Goal: Purchase product/service

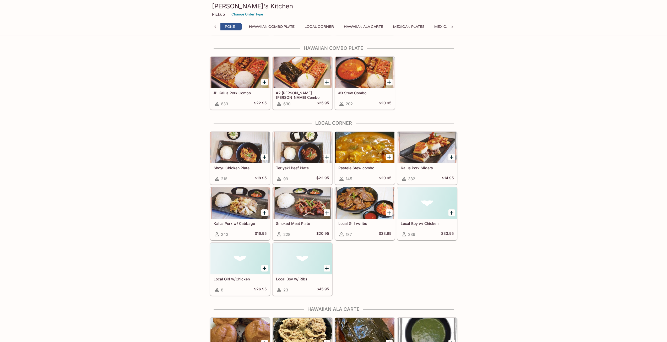
scroll to position [0, 108]
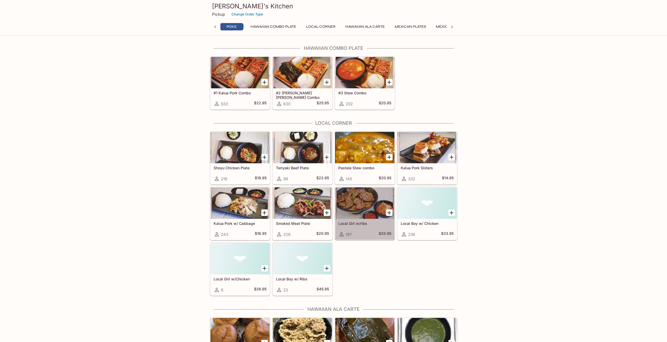
click at [365, 203] on div at bounding box center [364, 202] width 59 height 31
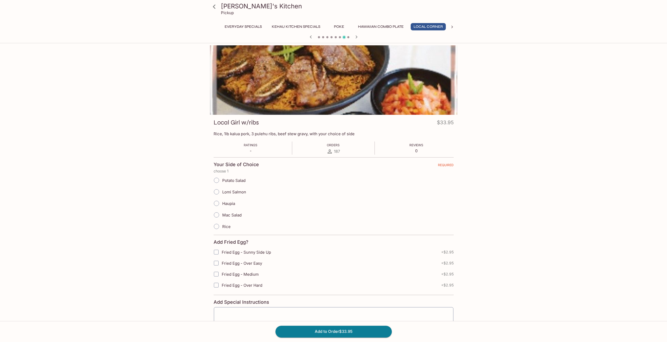
scroll to position [0, 1]
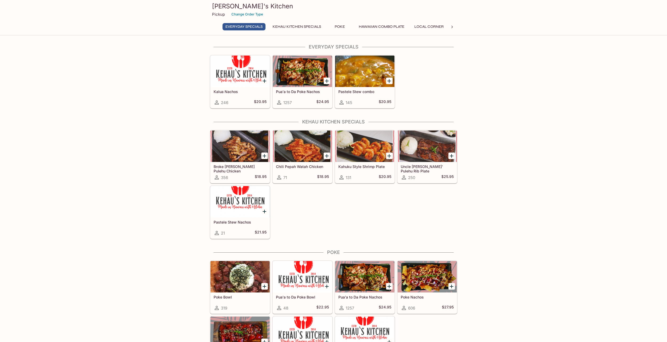
click at [338, 29] on button "Poke" at bounding box center [340, 26] width 24 height 7
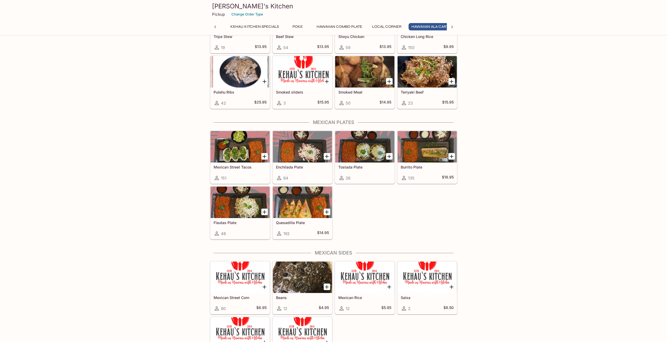
scroll to position [0, 51]
drag, startPoint x: 466, startPoint y: 83, endPoint x: 644, endPoint y: 270, distance: 258.2
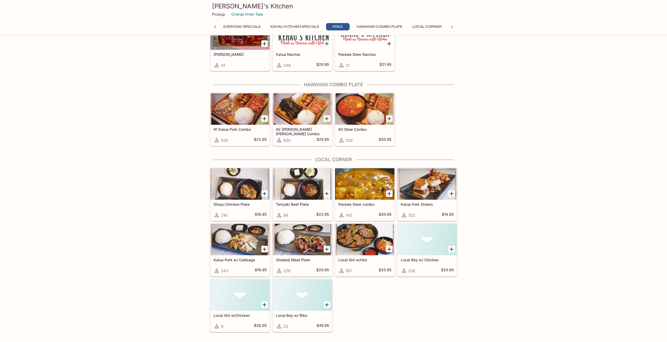
scroll to position [314, 0]
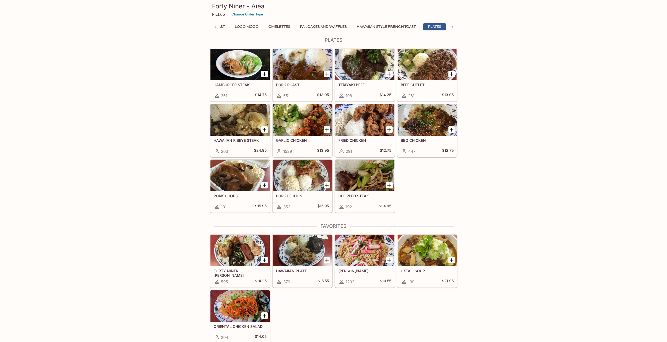
scroll to position [0, 91]
